Goal: Transaction & Acquisition: Purchase product/service

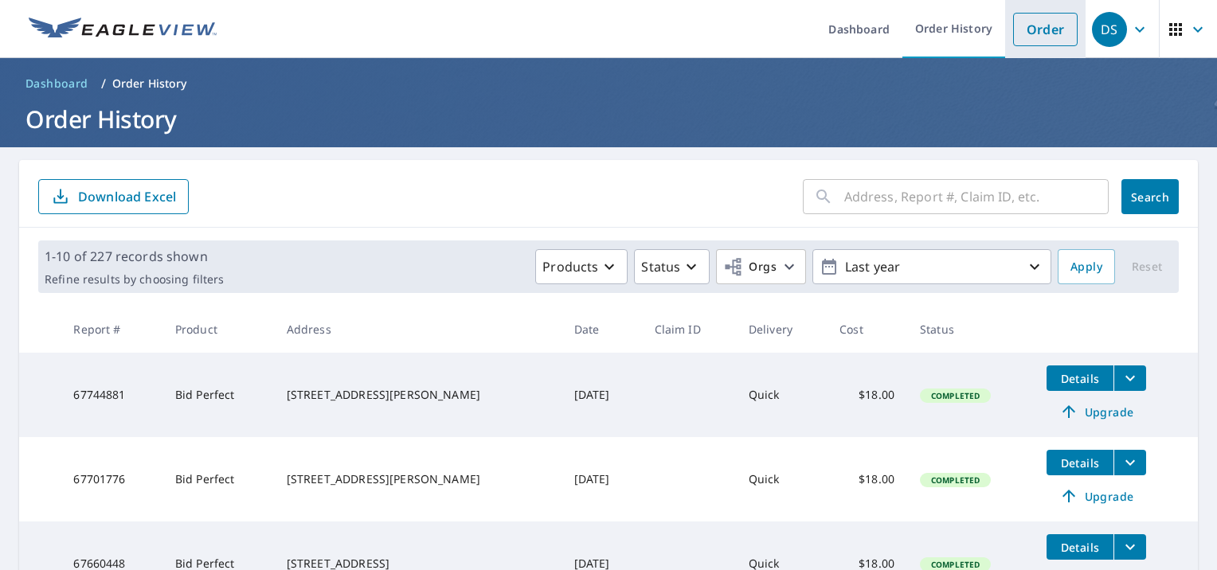
click at [1033, 28] on link "Order" at bounding box center [1045, 29] width 64 height 33
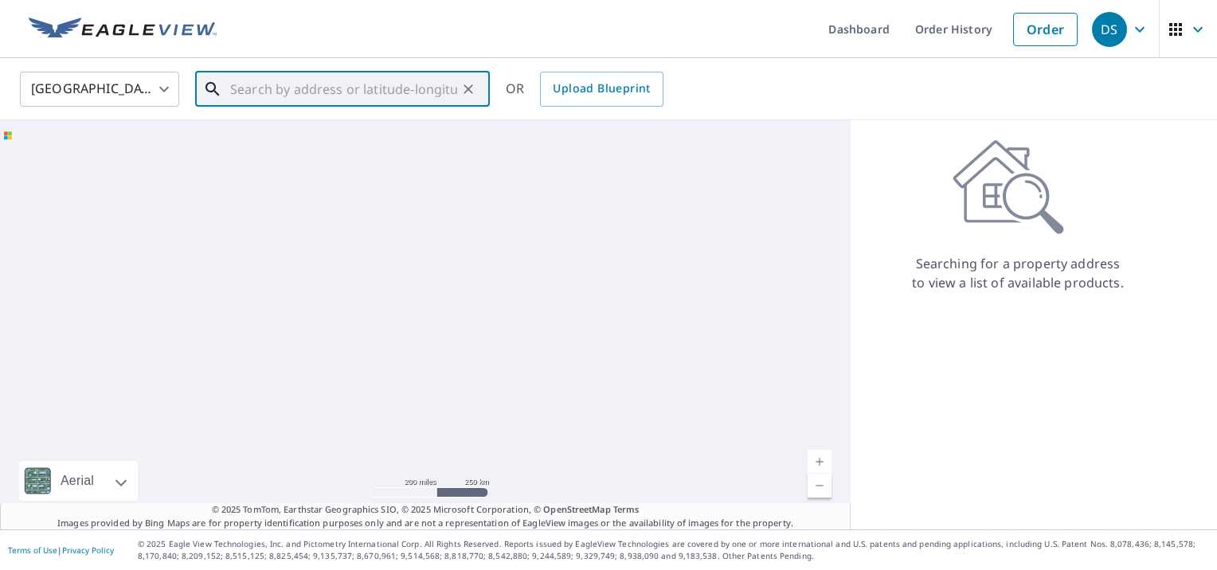
click at [384, 85] on input "text" at bounding box center [343, 89] width 227 height 45
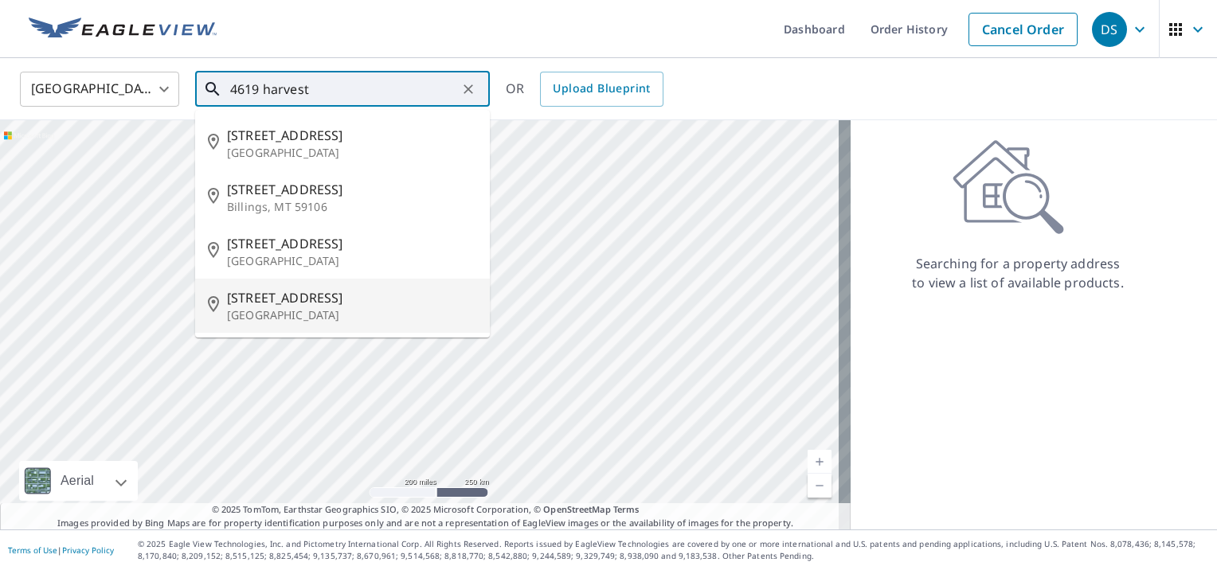
click at [307, 319] on p "[GEOGRAPHIC_DATA]" at bounding box center [352, 315] width 250 height 16
type input "4619 Harvest Row Ln Saint Cloud, FL 34772"
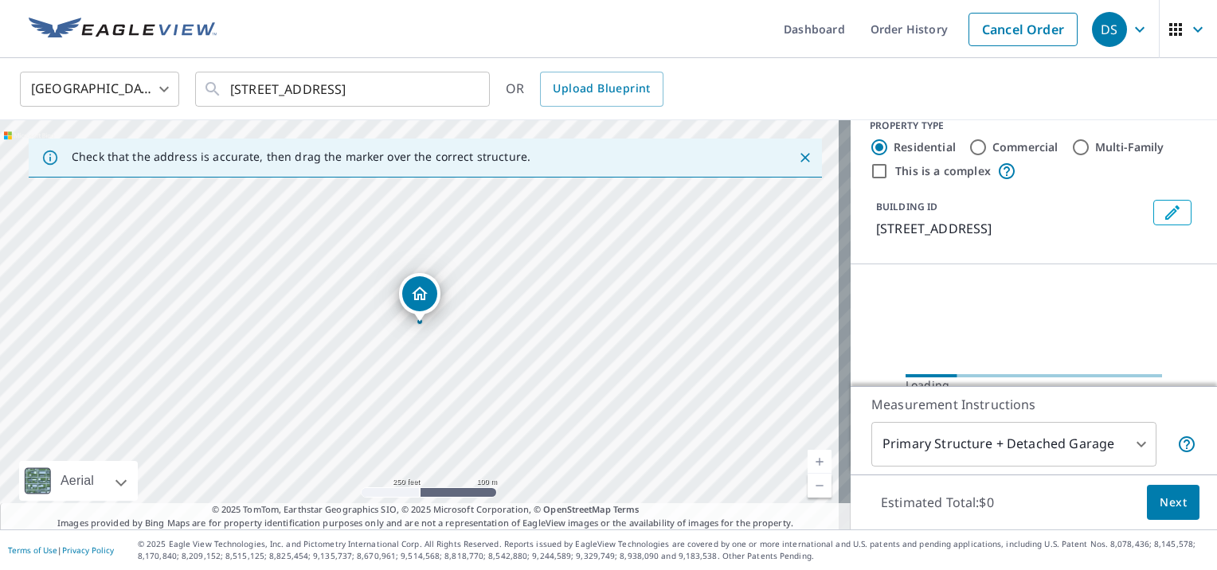
scroll to position [106, 0]
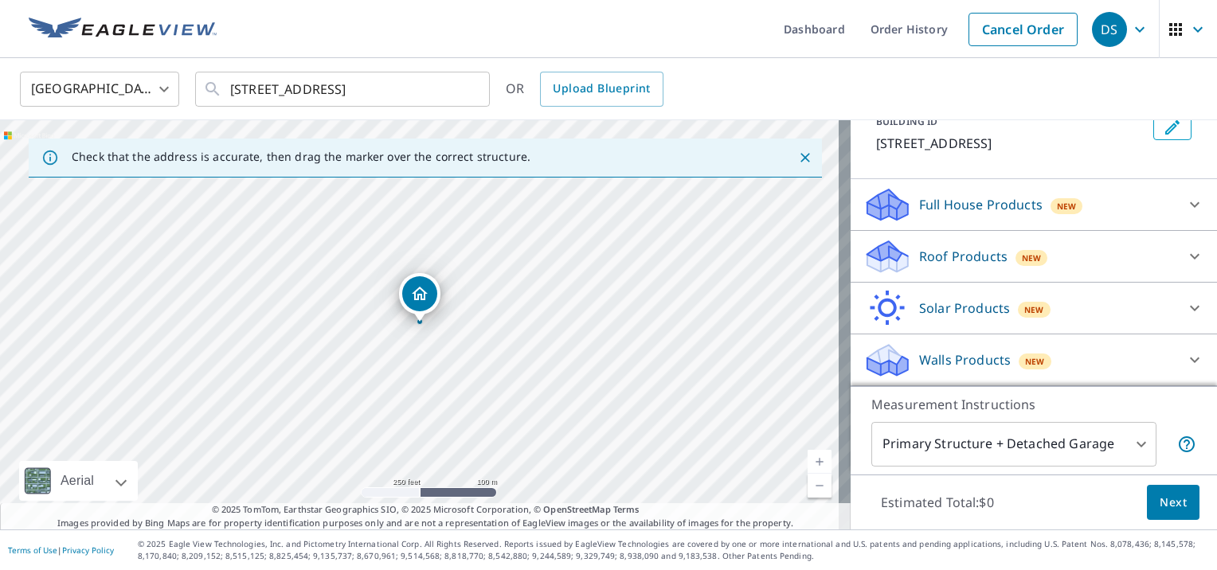
click at [904, 275] on div "Roof Products New" at bounding box center [1019, 256] width 312 height 37
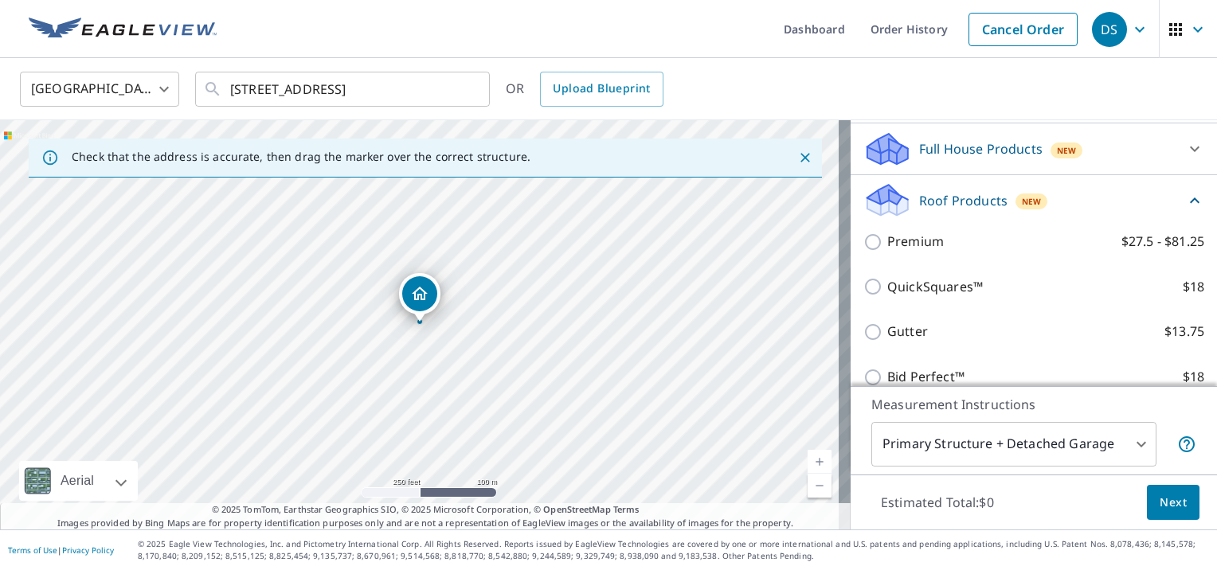
scroll to position [186, 0]
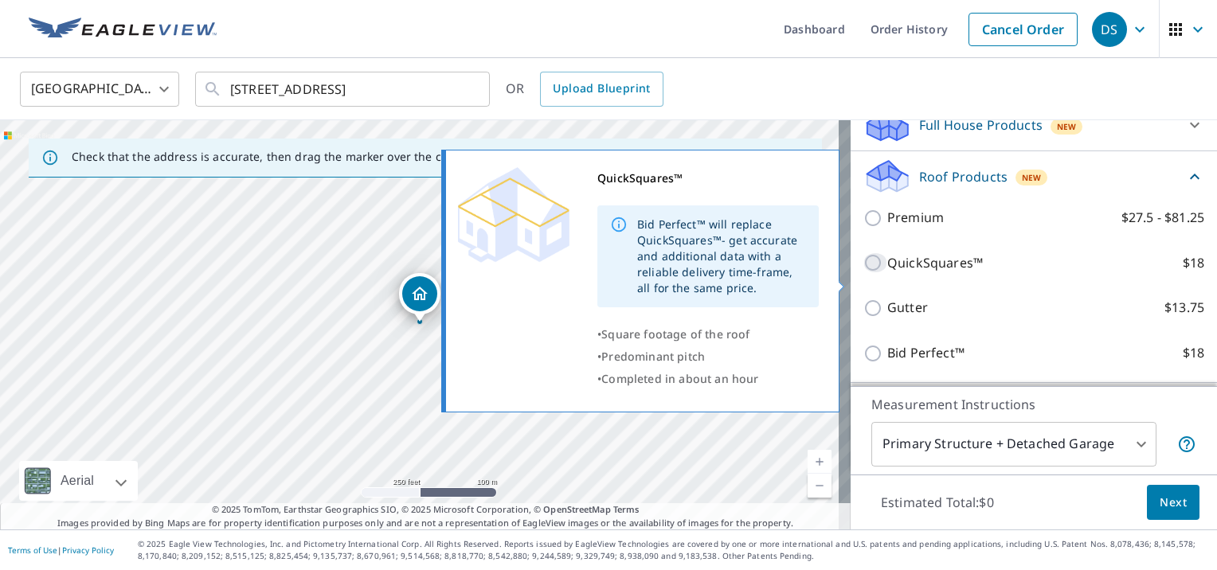
click at [864, 272] on input "QuickSquares™ $18" at bounding box center [875, 262] width 24 height 19
checkbox input "true"
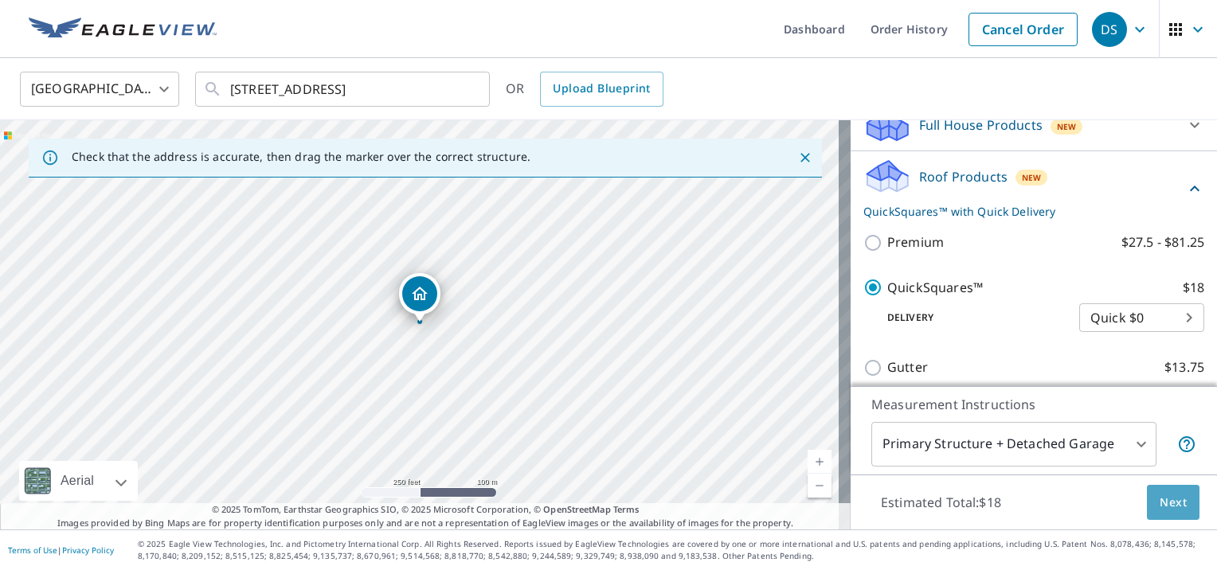
click at [1159, 510] on span "Next" at bounding box center [1172, 503] width 27 height 20
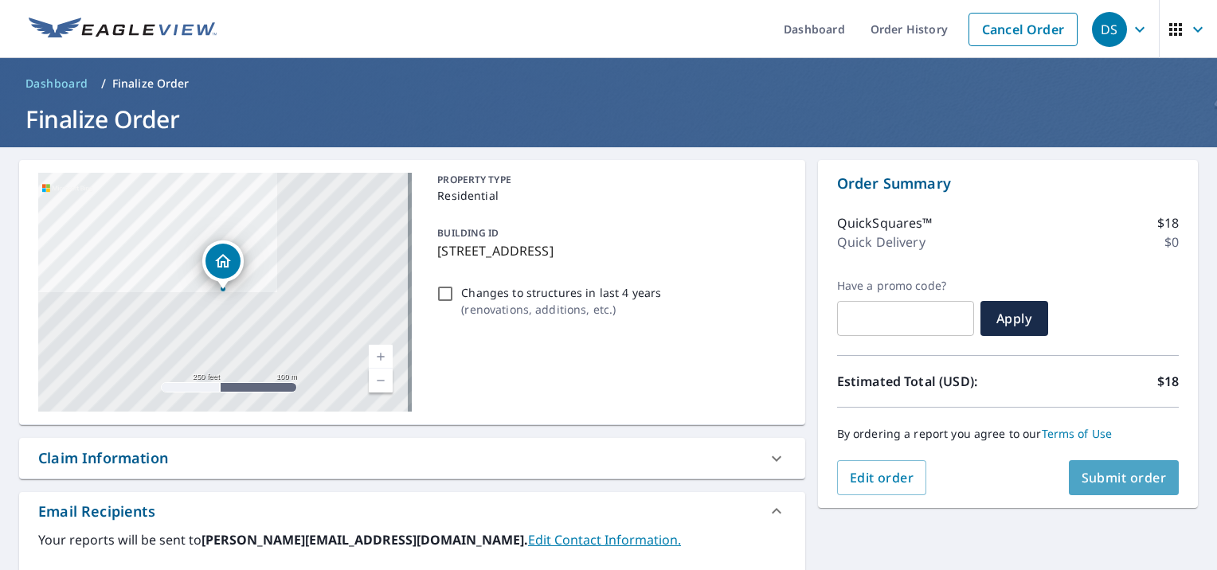
click at [1086, 471] on span "Submit order" at bounding box center [1123, 478] width 85 height 18
checkbox input "true"
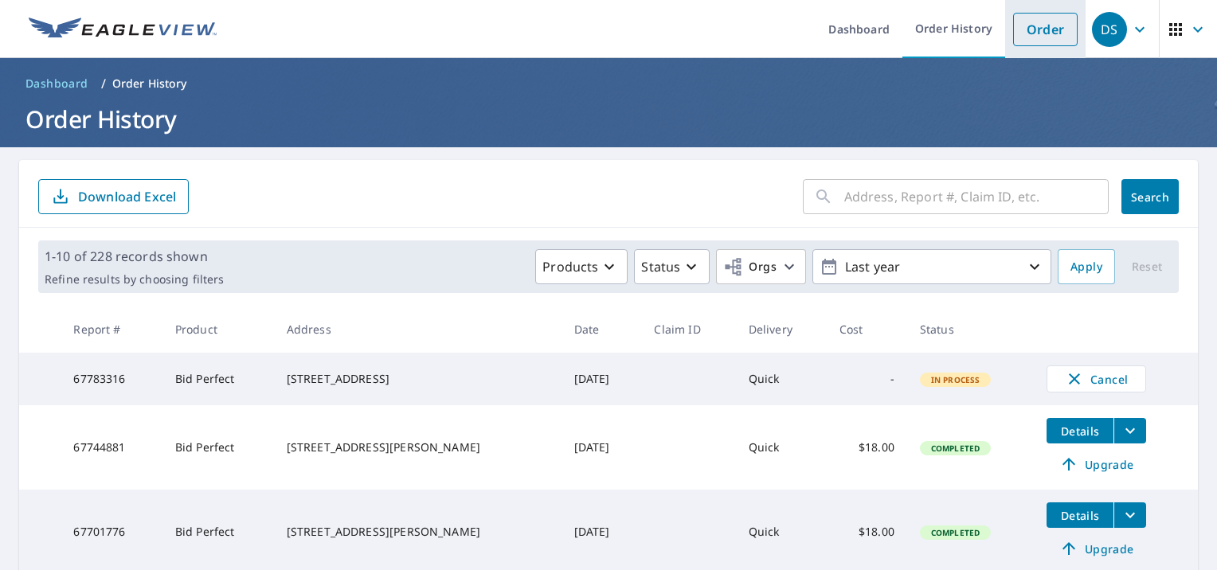
click at [1040, 39] on link "Order" at bounding box center [1045, 29] width 64 height 33
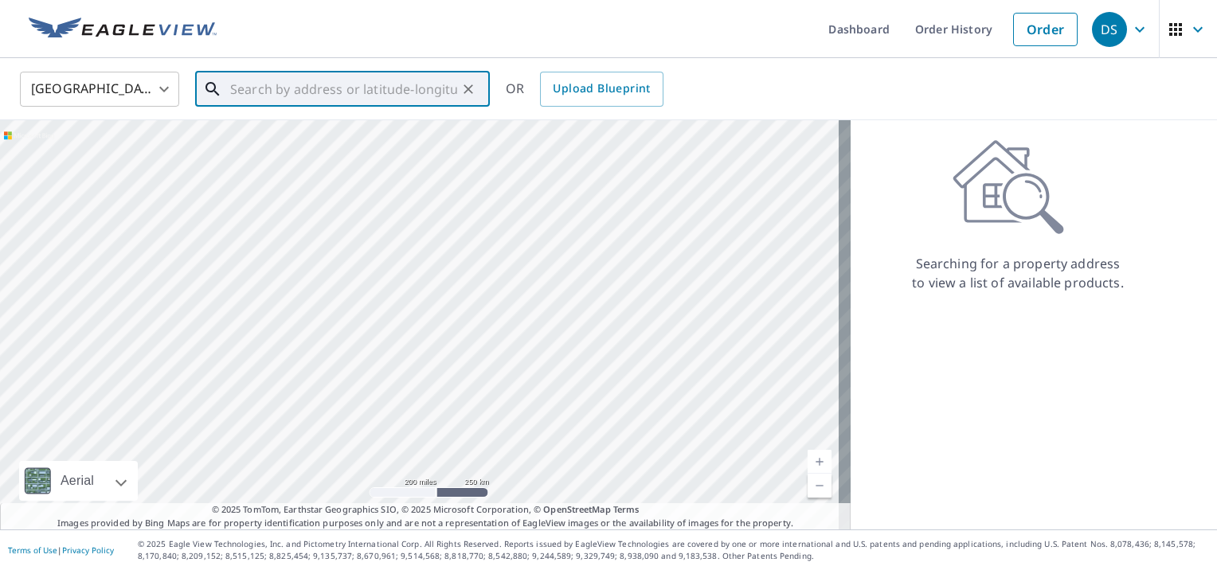
click at [240, 93] on input "text" at bounding box center [343, 89] width 227 height 45
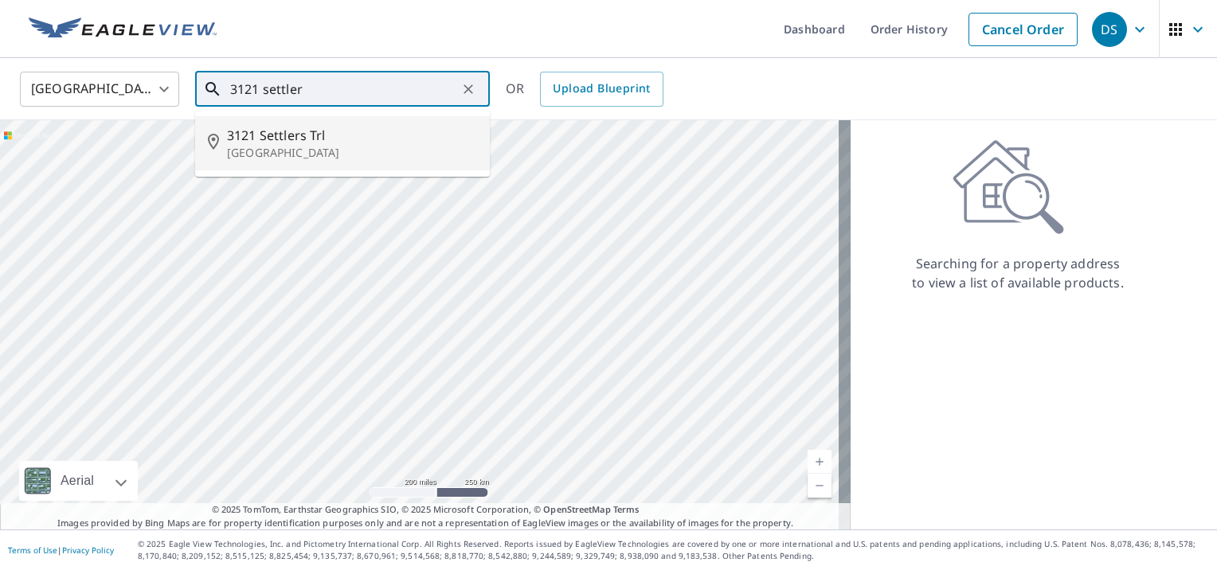
click at [258, 146] on p "[GEOGRAPHIC_DATA]" at bounding box center [352, 153] width 250 height 16
type input "[STREET_ADDRESS]"
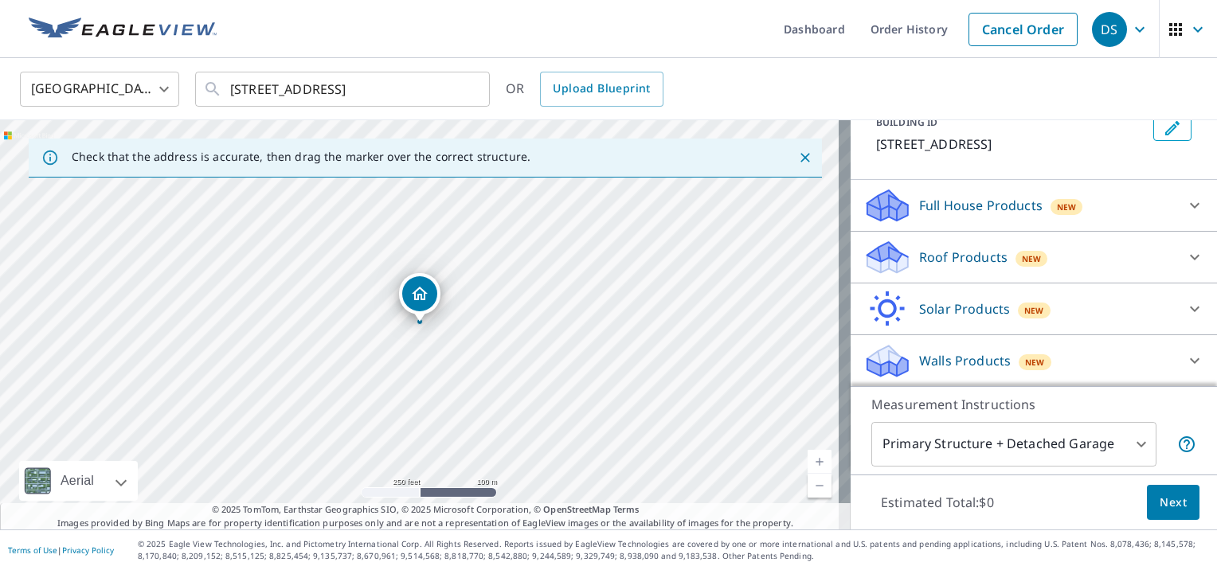
click at [897, 257] on icon at bounding box center [887, 257] width 48 height 37
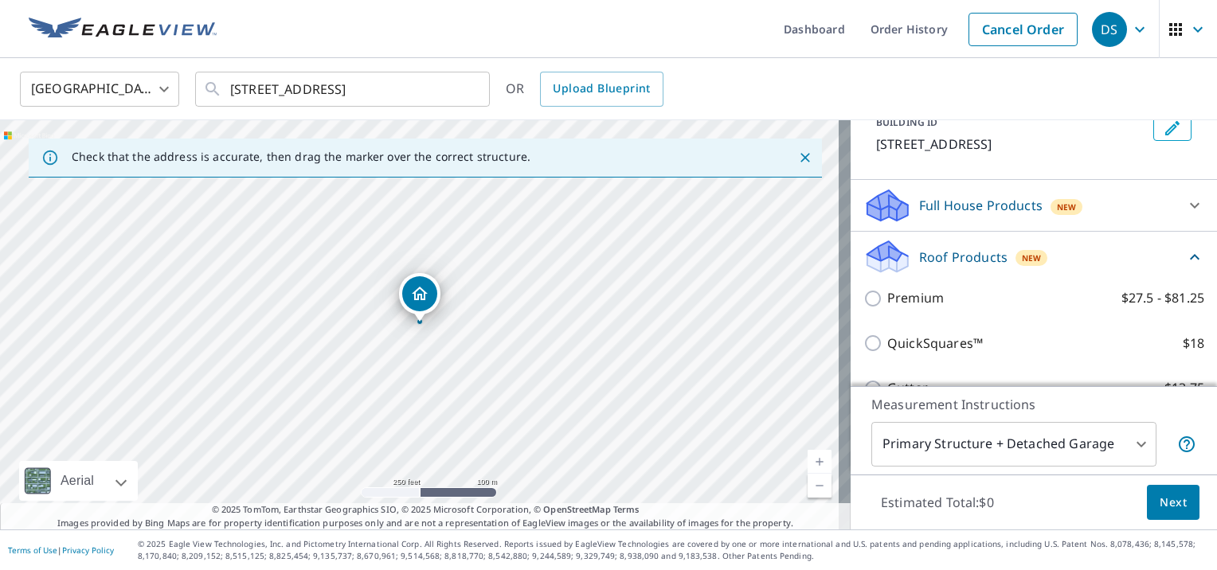
scroll to position [105, 0]
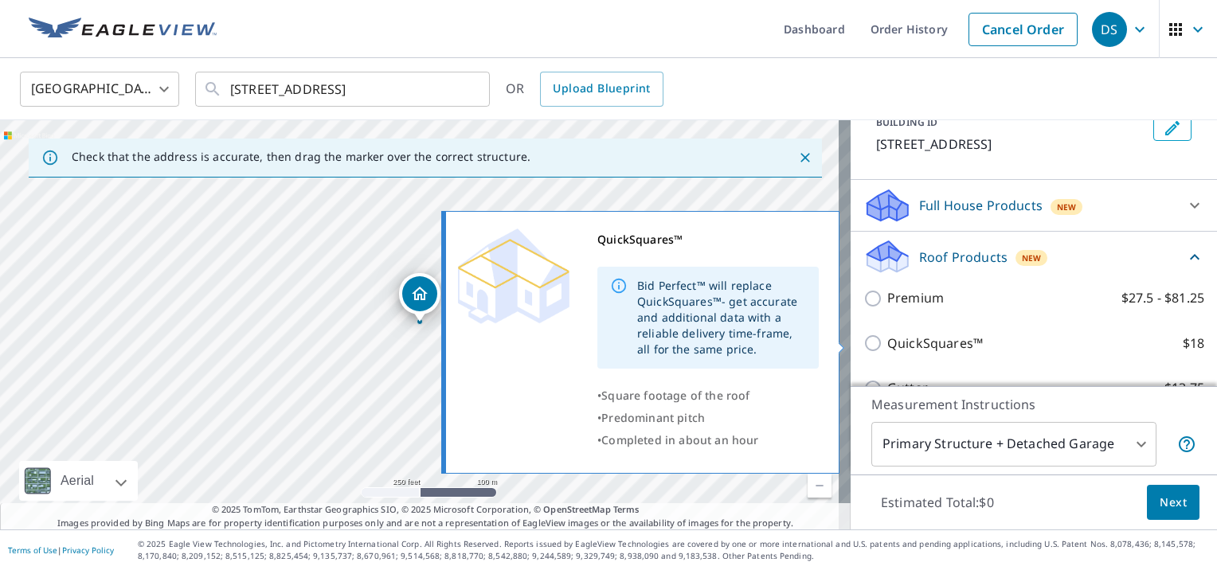
click at [863, 341] on input "QuickSquares™ $18" at bounding box center [875, 343] width 24 height 19
checkbox input "true"
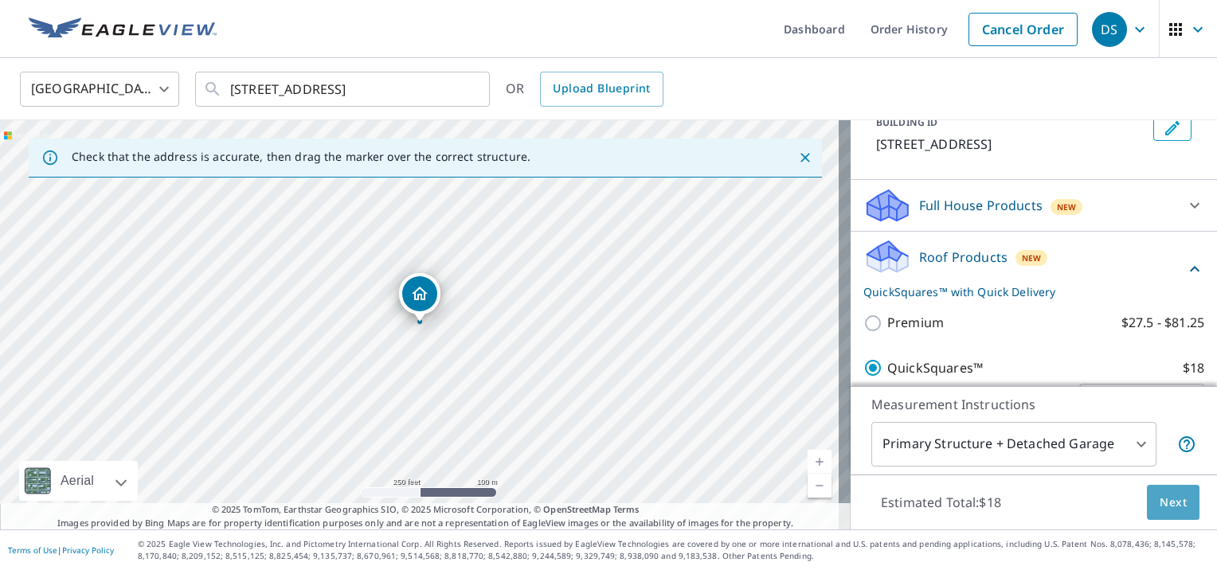
click at [1147, 514] on button "Next" at bounding box center [1173, 503] width 53 height 36
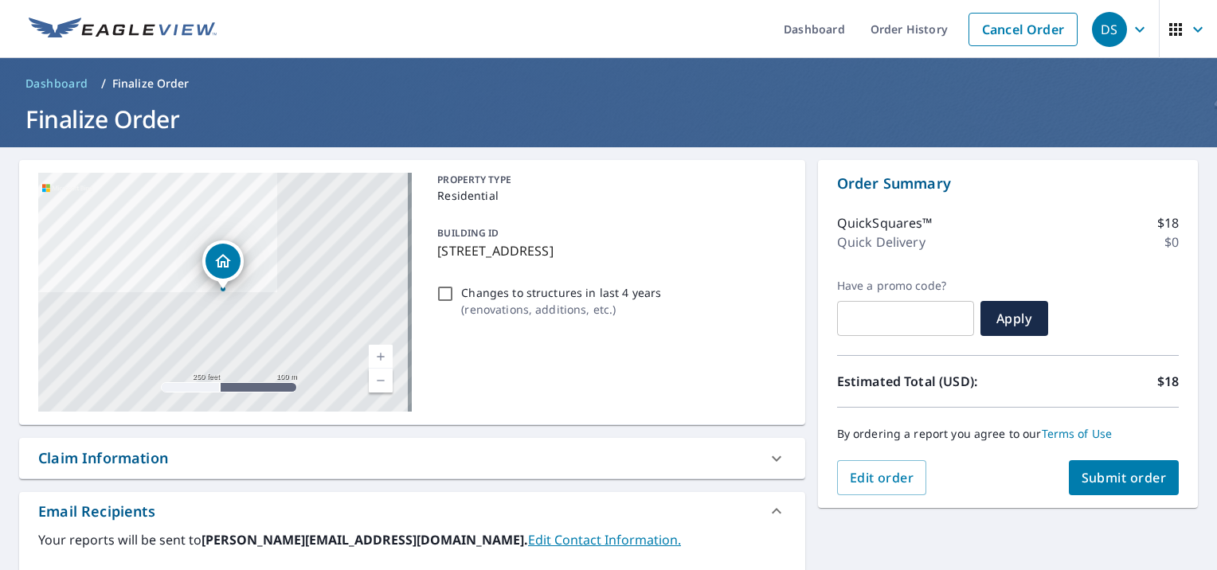
click at [1102, 481] on span "Submit order" at bounding box center [1123, 478] width 85 height 18
checkbox input "true"
